Goal: Transaction & Acquisition: Purchase product/service

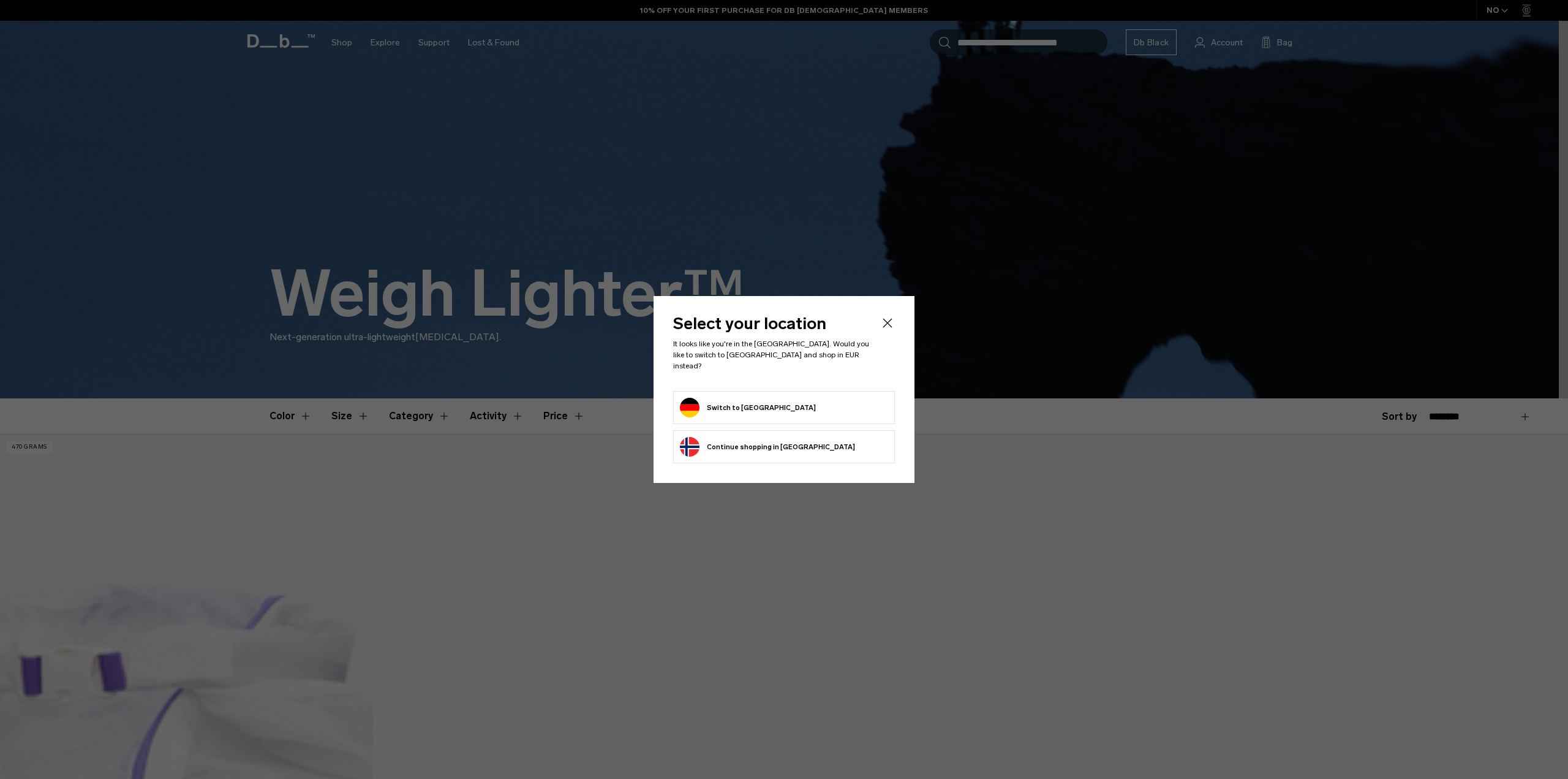
click at [713, 391] on li "Switch to Germany" at bounding box center [784, 407] width 222 height 33
click at [713, 399] on button "Switch to Germany" at bounding box center [748, 407] width 136 height 19
click at [712, 406] on button "Switch to Germany" at bounding box center [748, 407] width 136 height 19
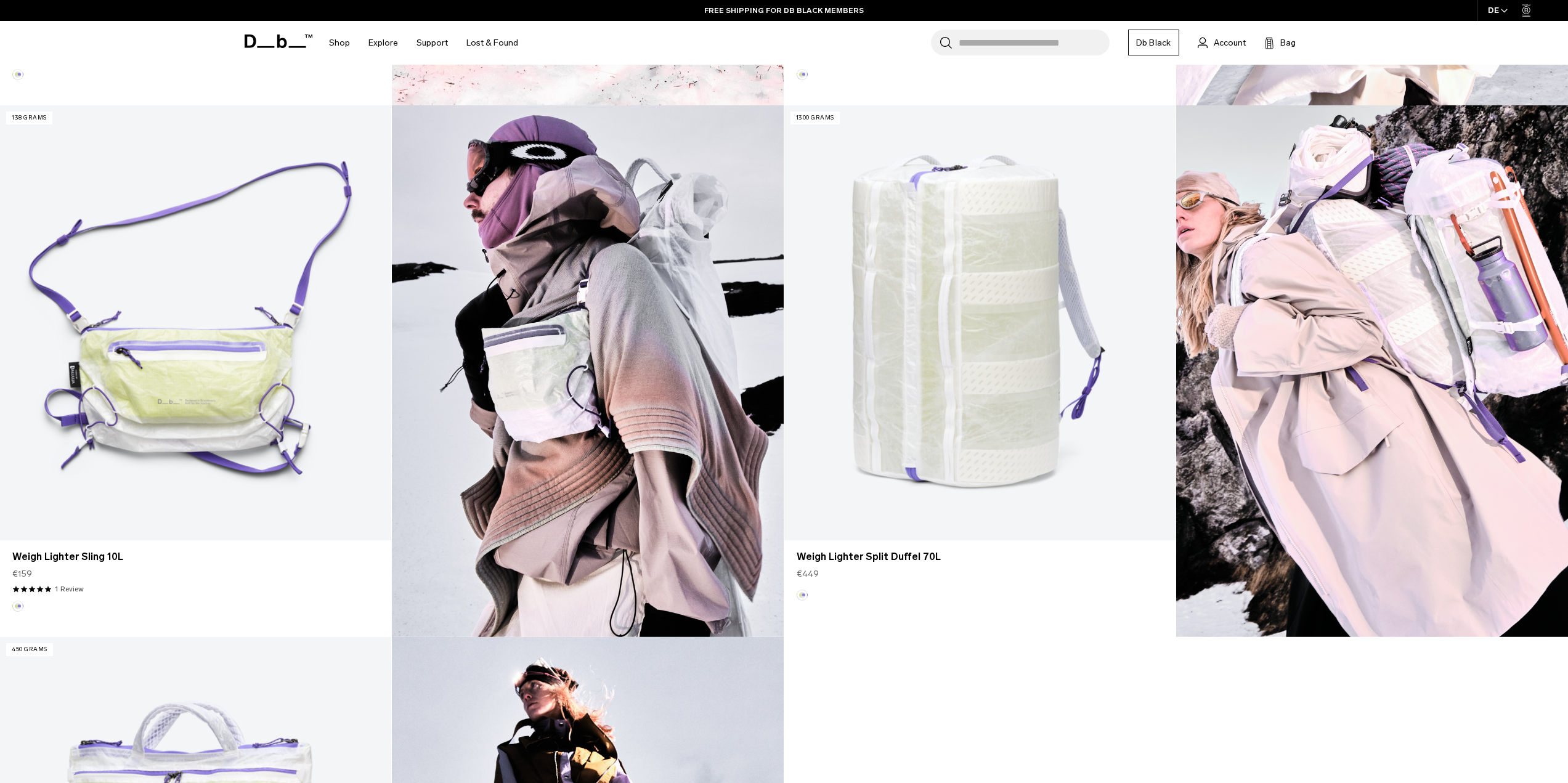
scroll to position [863, 0]
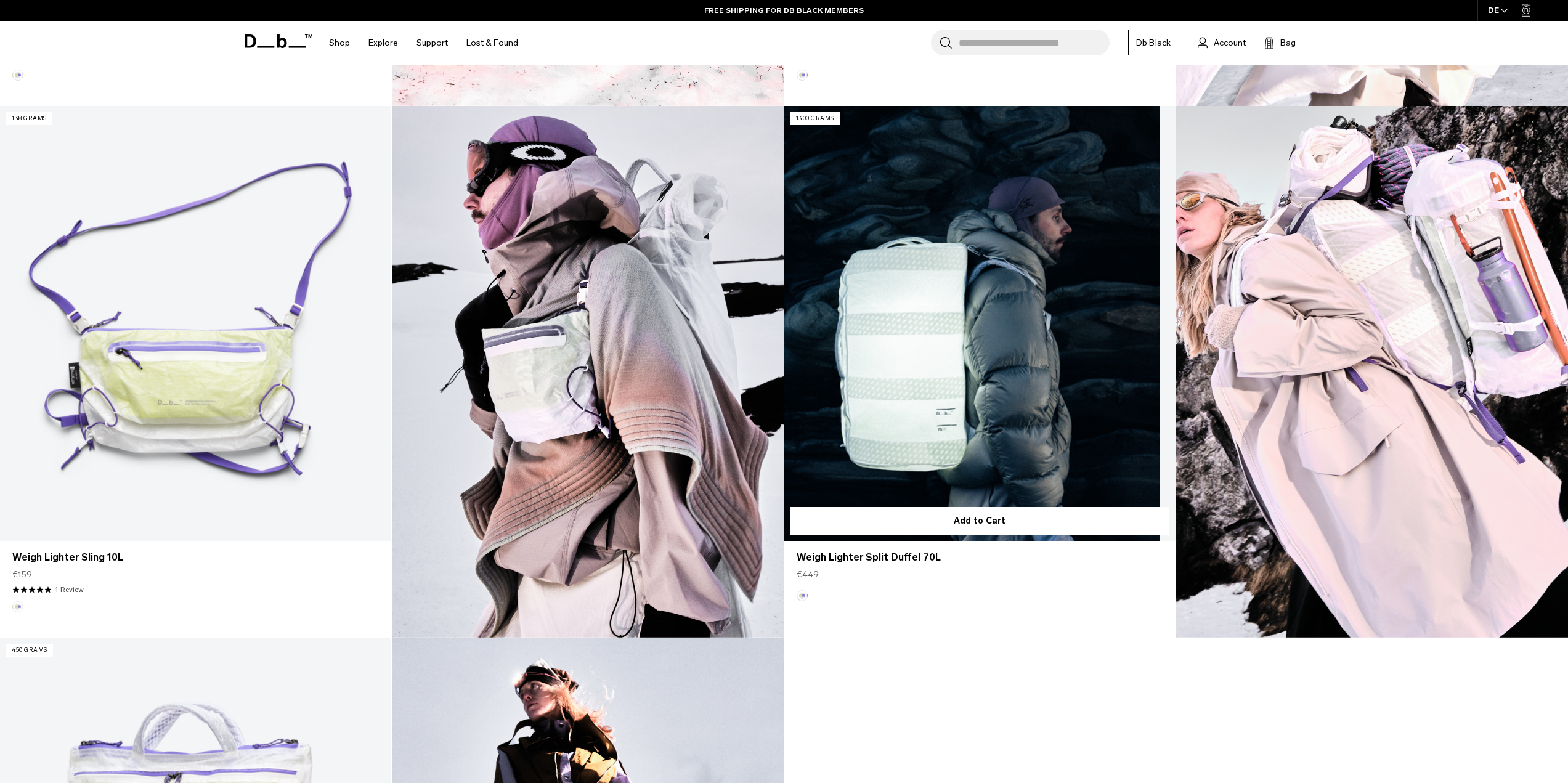
click at [1004, 388] on link "Weigh Lighter Split Duffel 70L" at bounding box center [980, 324] width 391 height 435
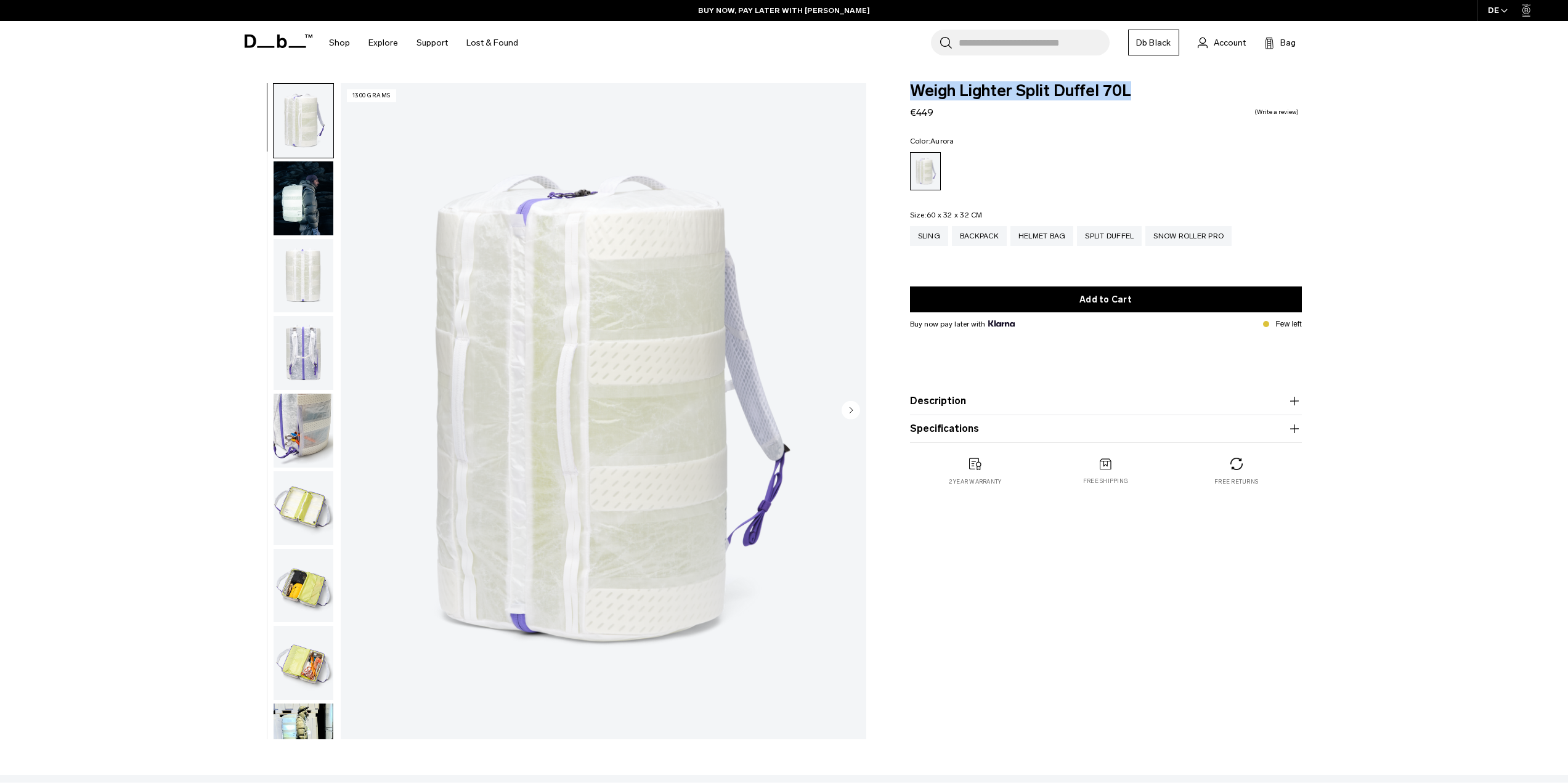
drag, startPoint x: 1130, startPoint y: 87, endPoint x: 915, endPoint y: 82, distance: 215.1
click at [914, 86] on span "Weigh Lighter Split Duffel 70L" at bounding box center [1106, 91] width 392 height 16
copy span "Weigh Lighter Split Duffel 70L"
click at [933, 236] on div "Sling" at bounding box center [929, 236] width 39 height 20
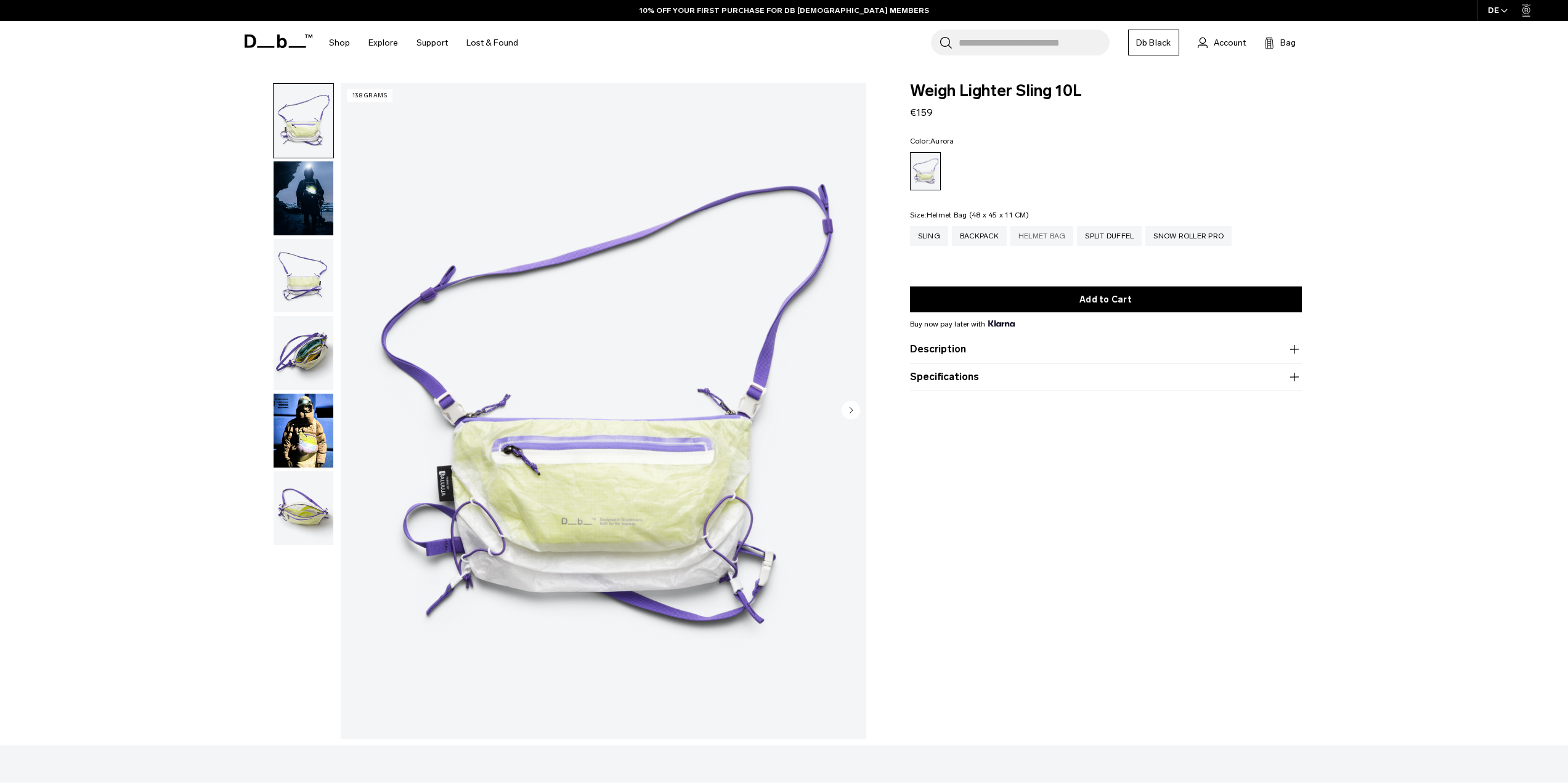
click at [1035, 235] on div "Helmet Bag" at bounding box center [1042, 236] width 64 height 20
